Goal: Information Seeking & Learning: Learn about a topic

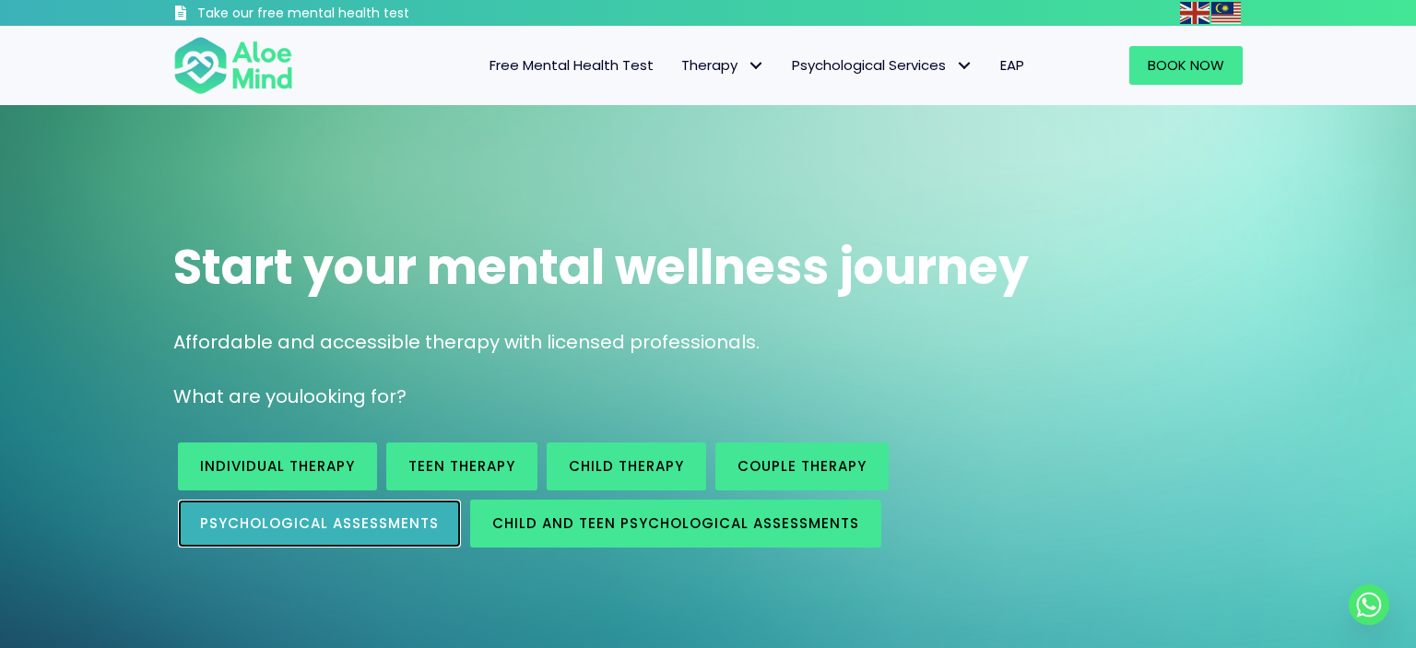
click at [381, 525] on span "Psychological assessments" at bounding box center [319, 523] width 239 height 19
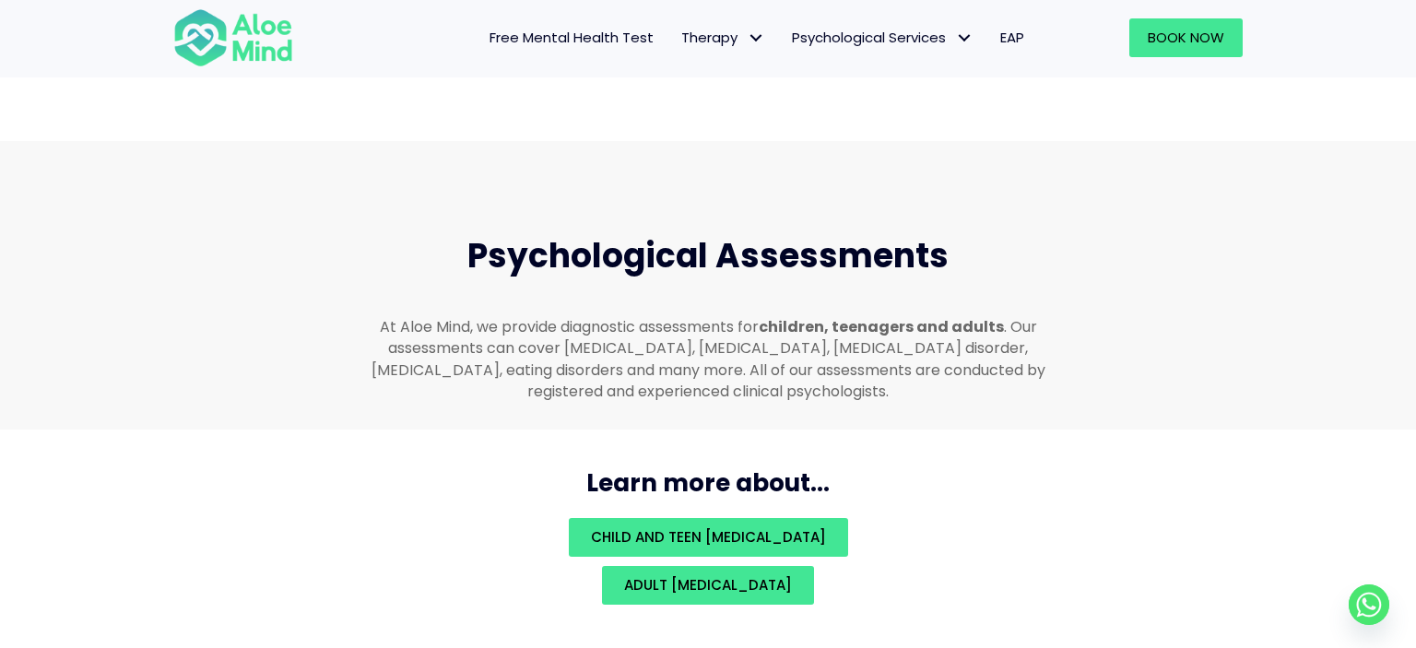
scroll to position [3916, 0]
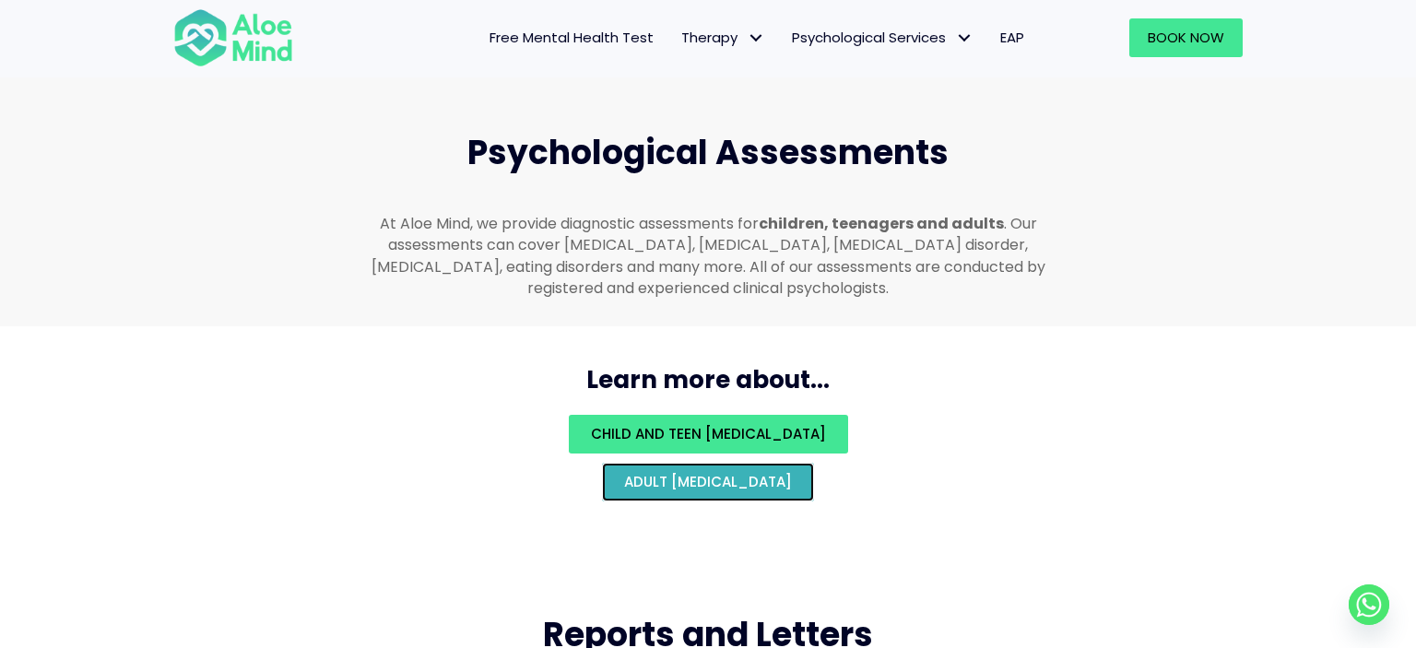
click at [622, 463] on link "Adult psychological assessment" at bounding box center [708, 482] width 212 height 39
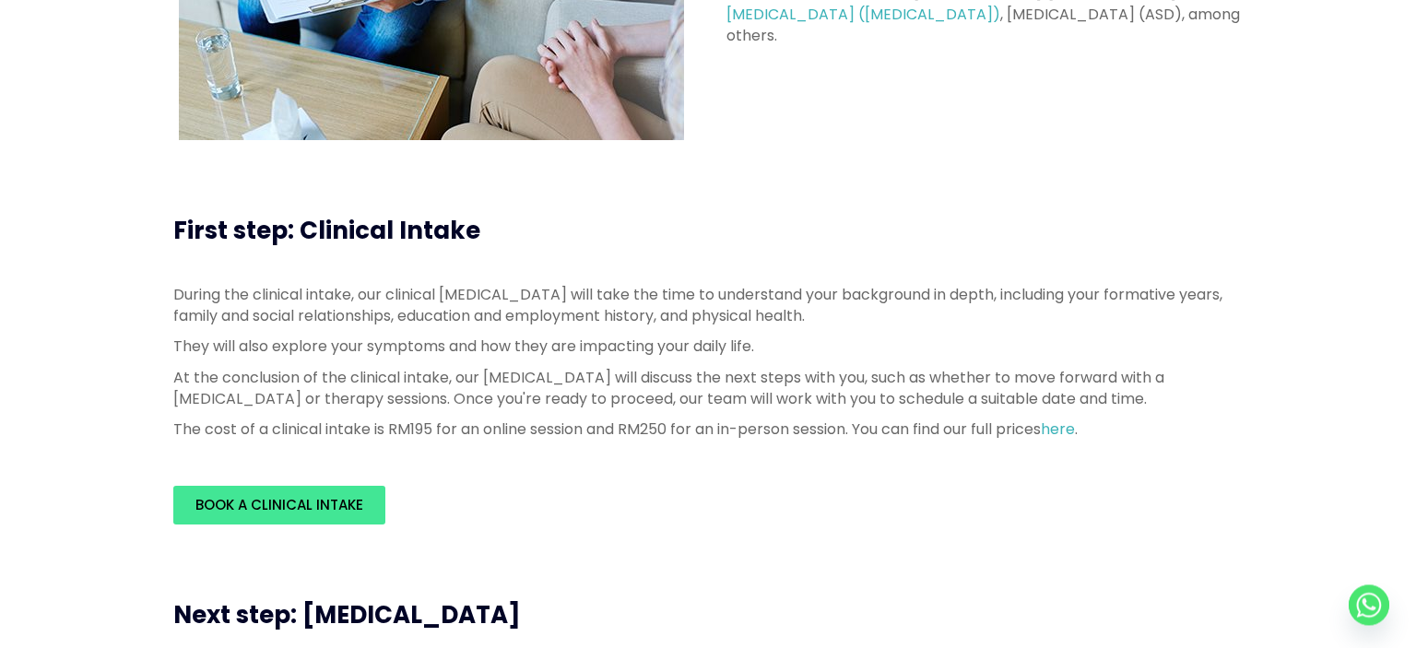
scroll to position [389, 0]
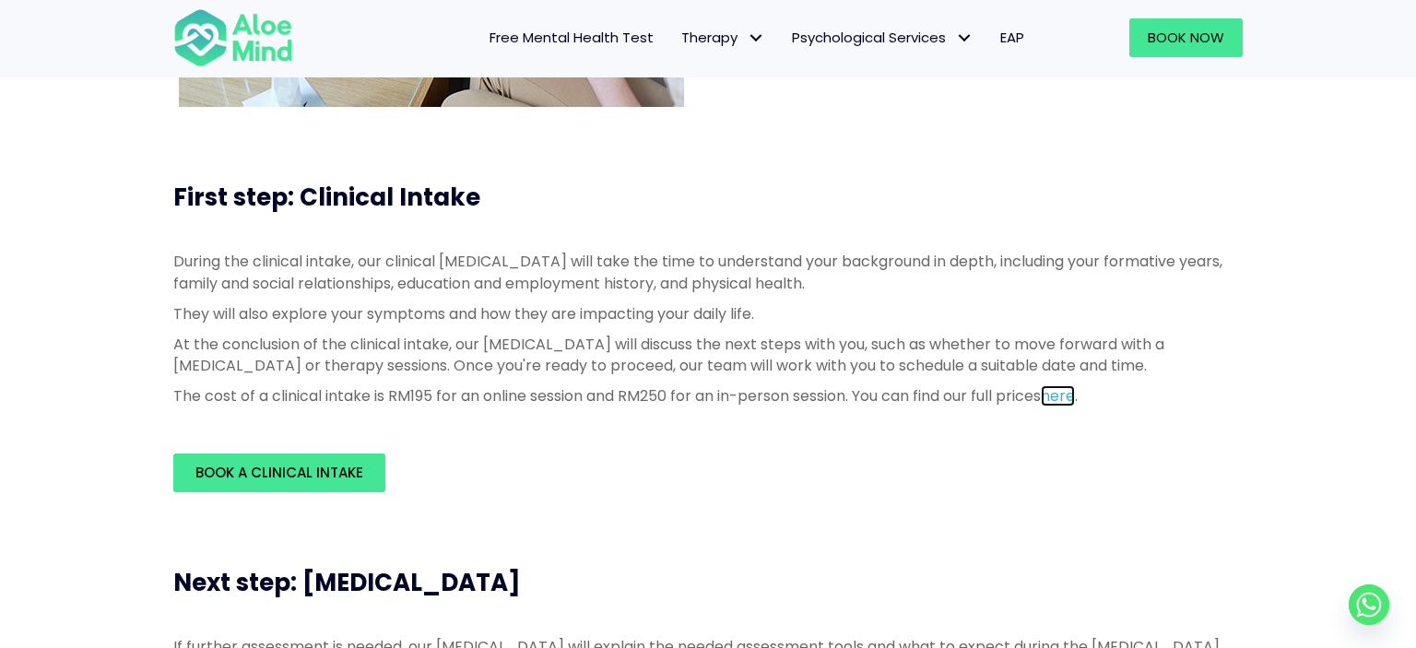
click at [1075, 397] on link "here" at bounding box center [1058, 395] width 34 height 21
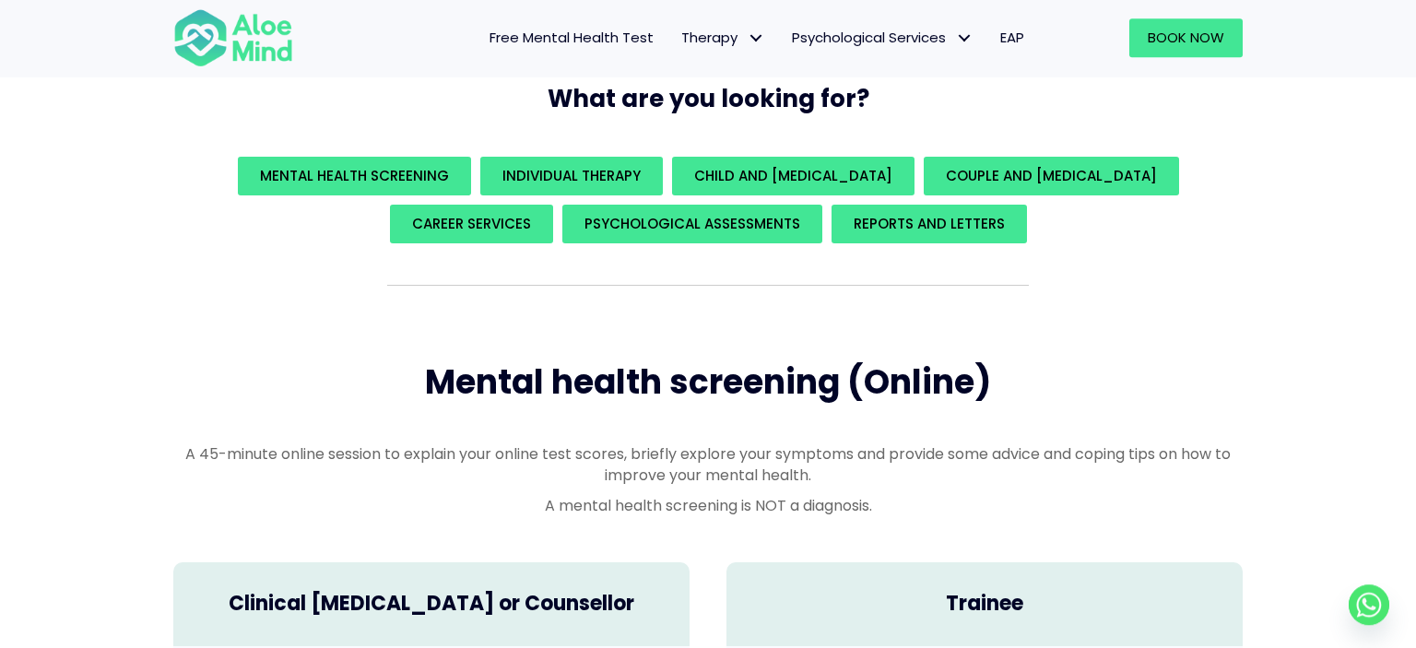
scroll to position [195, 0]
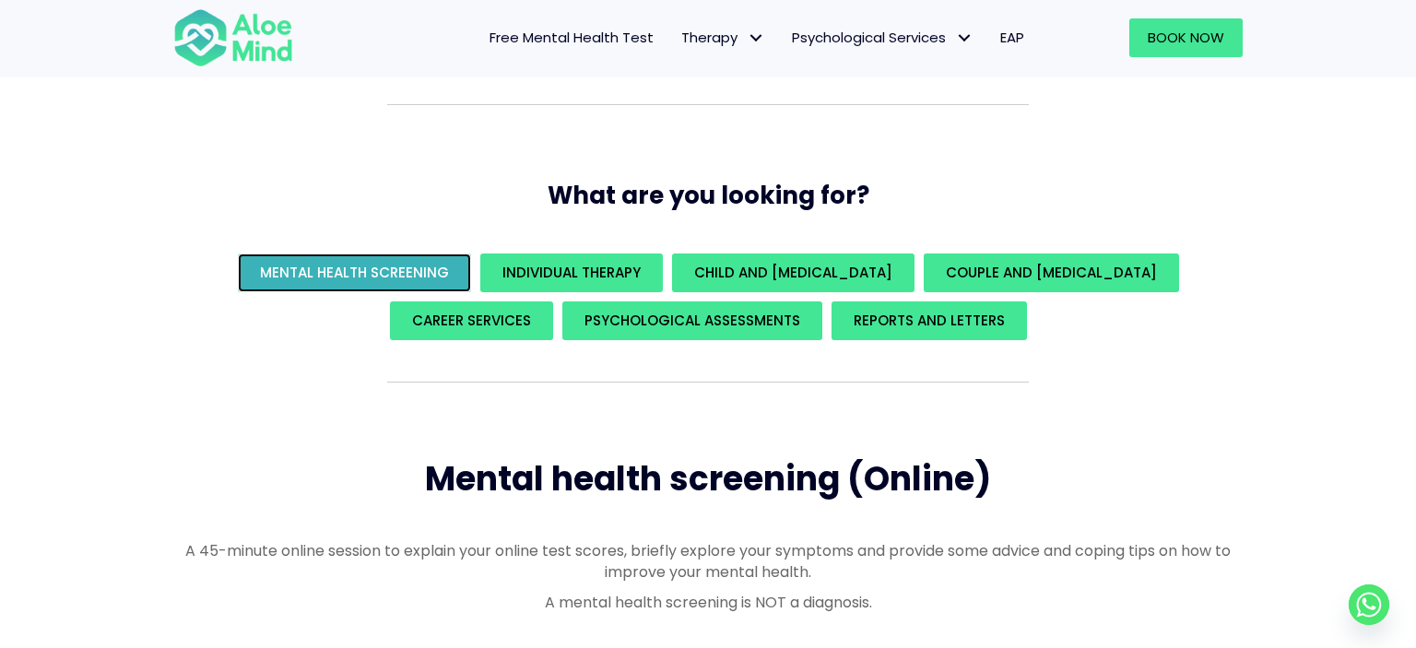
click at [407, 277] on span "Mental Health Screening" at bounding box center [354, 272] width 189 height 19
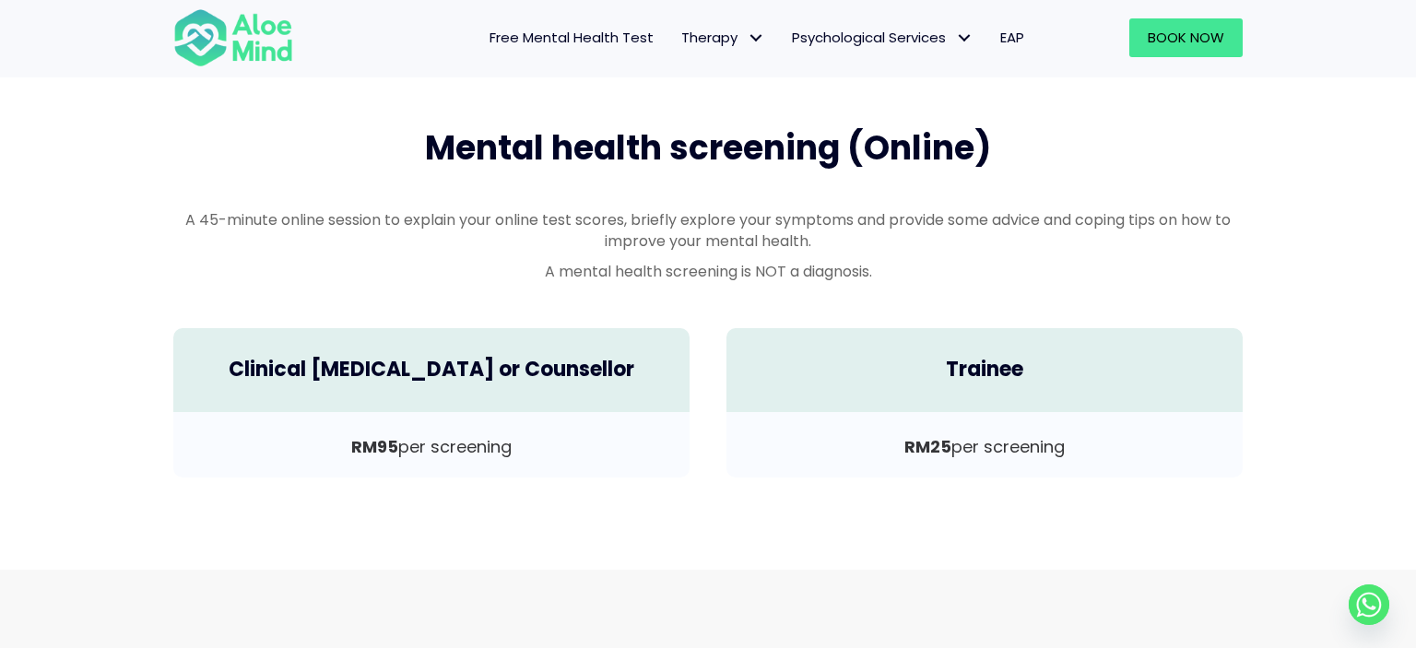
scroll to position [540, 0]
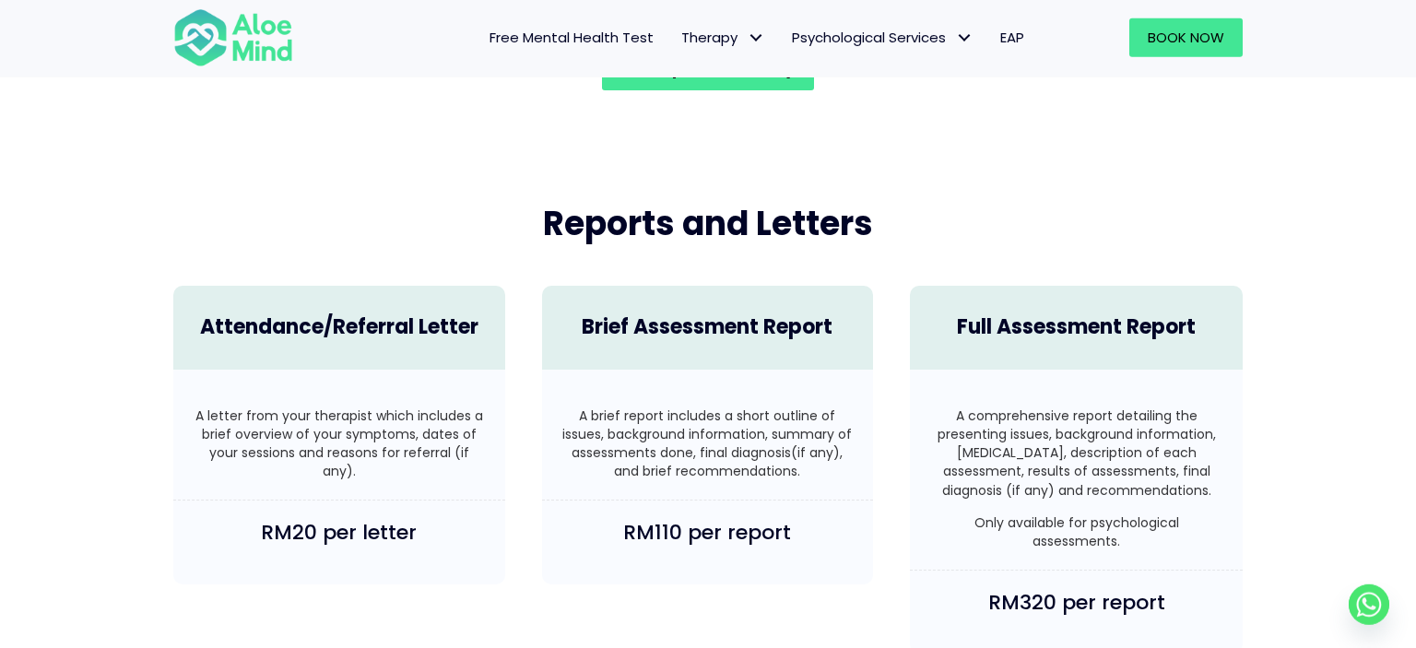
scroll to position [4241, 0]
